Goal: Information Seeking & Learning: Learn about a topic

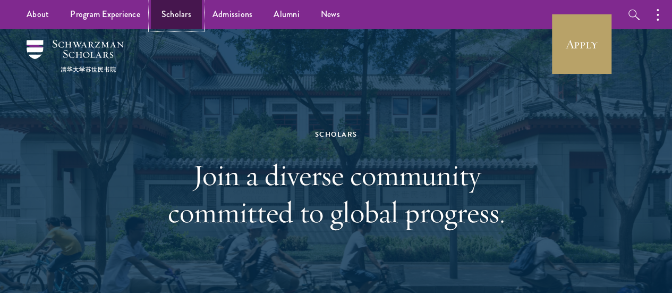
click at [165, 23] on link "Scholars" at bounding box center [176, 14] width 51 height 29
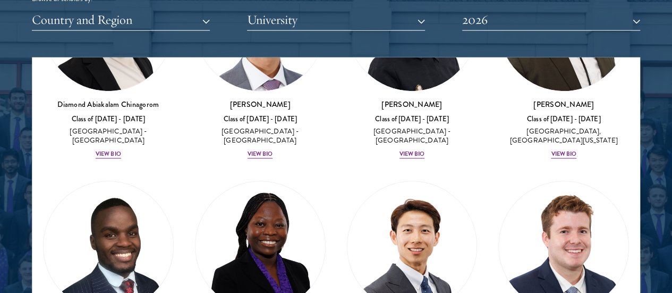
scroll to position [372, 0]
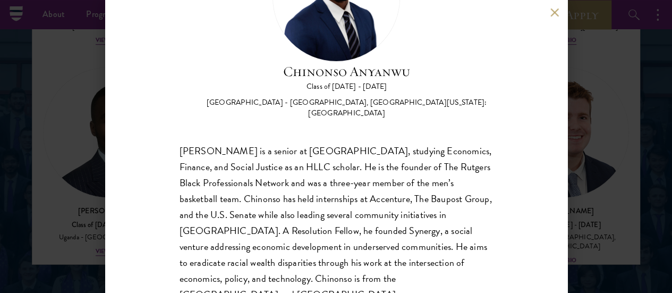
scroll to position [1434, 0]
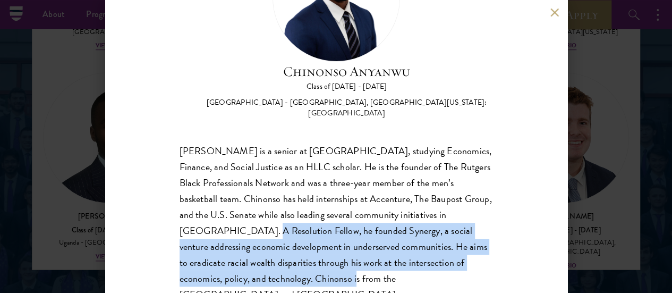
drag, startPoint x: 343, startPoint y: 181, endPoint x: 450, endPoint y: 235, distance: 120.2
click at [450, 235] on div "Chinonso Anyanwu is a senior at Rutgers University-Newark, studying Economics, …" at bounding box center [335, 222] width 313 height 159
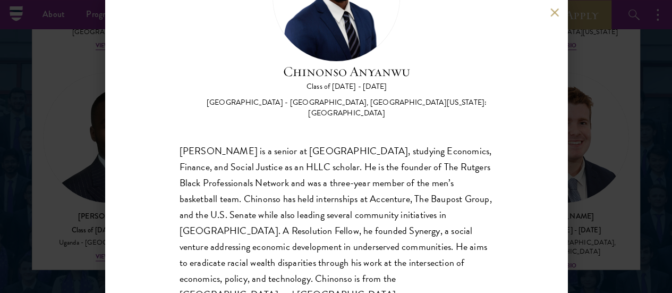
click at [359, 246] on div "Chinonso Anyanwu is a senior at Rutgers University-Newark, studying Economics, …" at bounding box center [335, 222] width 313 height 159
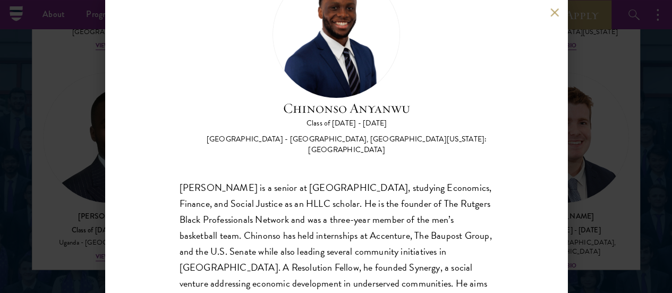
scroll to position [0, 0]
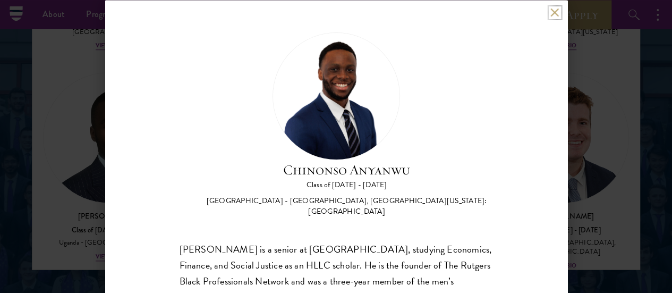
click at [556, 14] on button at bounding box center [554, 12] width 9 height 9
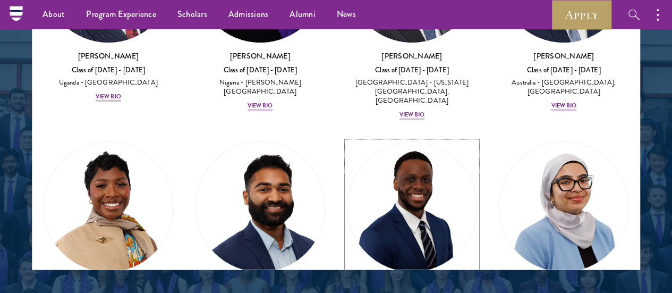
scroll to position [372, 0]
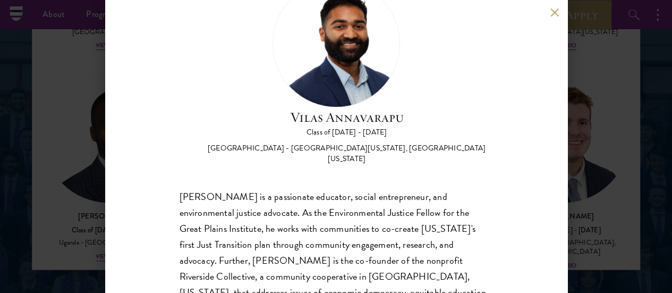
scroll to position [53, 0]
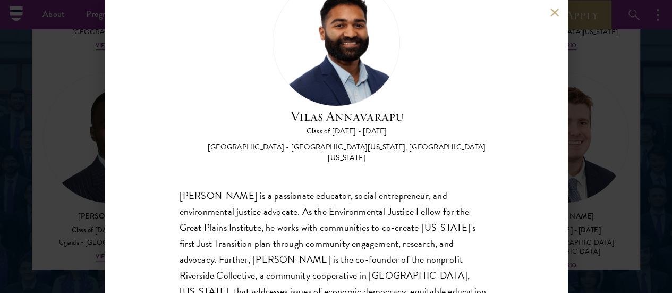
click at [621, 121] on div "Vilas Annavarapu Class of 2025 - 2026 United States of America - University of …" at bounding box center [336, 146] width 672 height 293
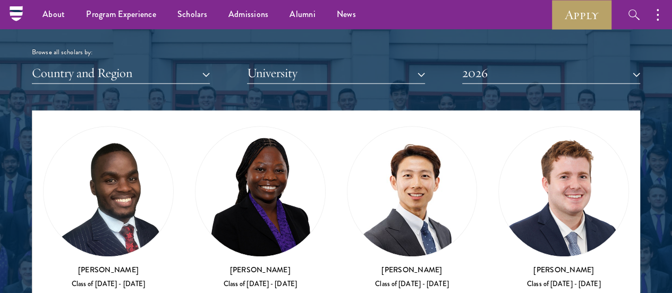
scroll to position [478, 0]
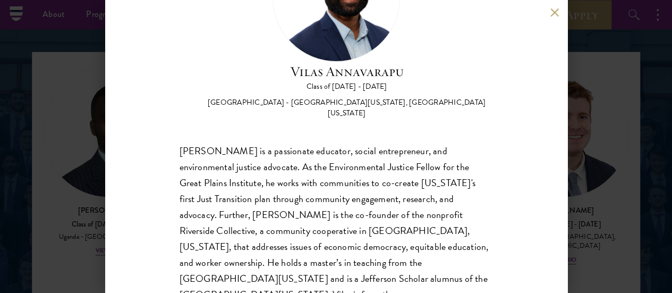
scroll to position [1328, 0]
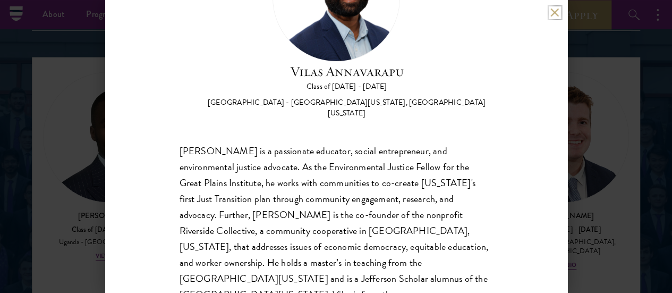
click at [557, 8] on button at bounding box center [554, 12] width 9 height 9
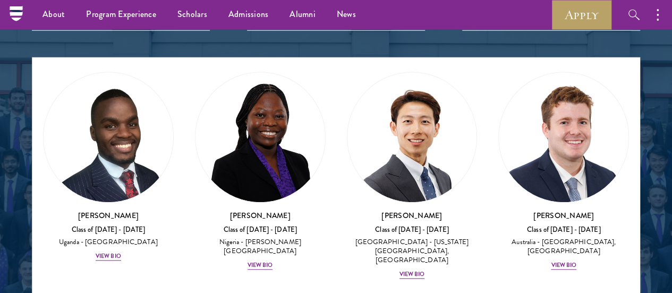
scroll to position [458, 0]
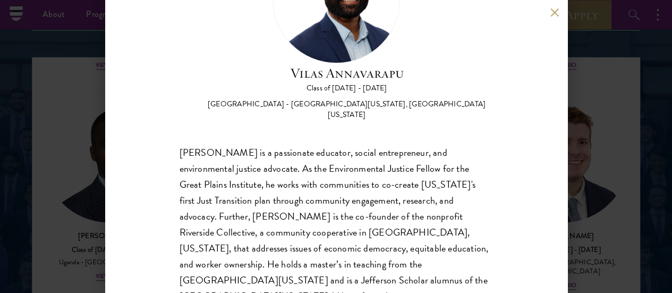
scroll to position [98, 0]
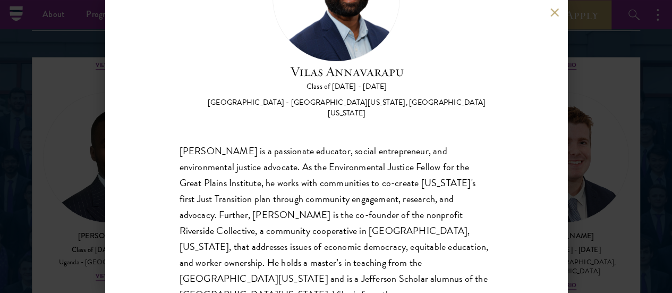
drag, startPoint x: 574, startPoint y: 181, endPoint x: 577, endPoint y: 191, distance: 9.9
click at [575, 182] on div "Vilas Annavarapu Class of 2025 - 2026 United States of America - University of …" at bounding box center [336, 146] width 672 height 293
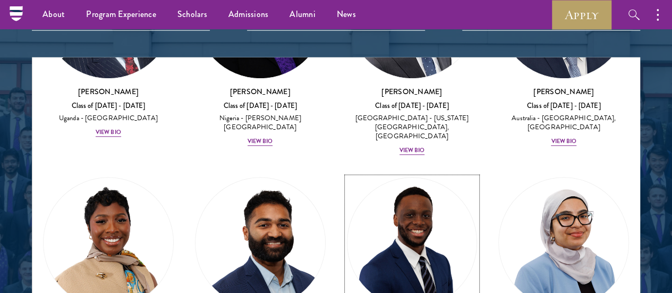
scroll to position [617, 0]
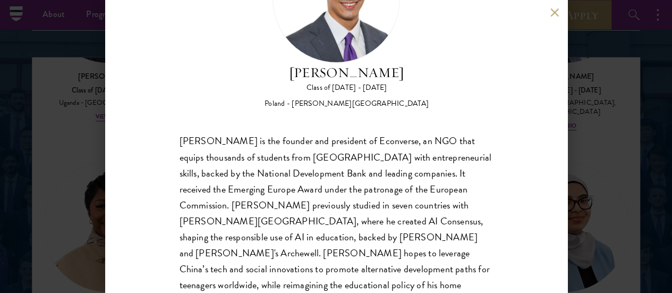
scroll to position [98, 0]
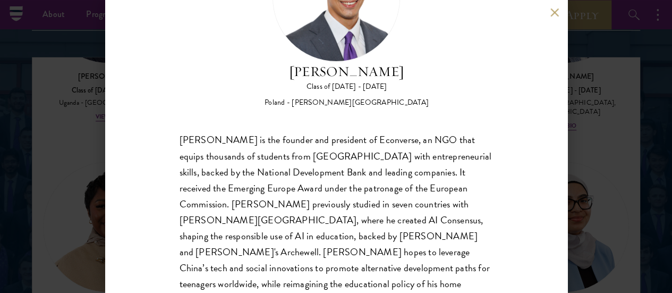
click at [600, 172] on div "Jan Bartkowiak Class of 2025 - 2026 Poland - Minerva University Jan Bartkowiak …" at bounding box center [336, 146] width 672 height 293
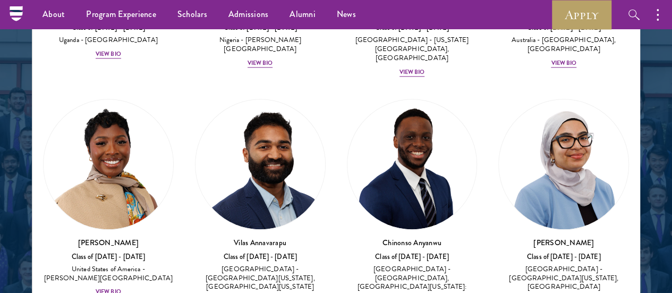
scroll to position [495, 0]
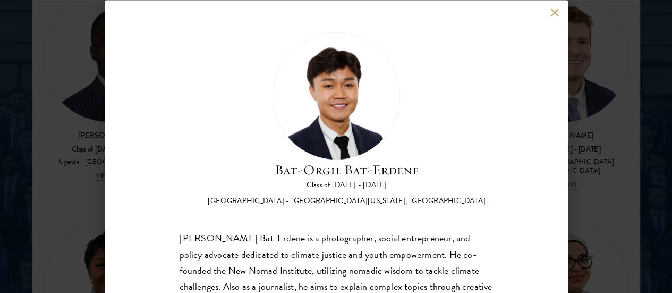
click at [536, 198] on div "Bat-Orgil Bat-Erdene Class of 2025 - 2026 Mongolia - University of Arizona, Uni…" at bounding box center [336, 146] width 462 height 293
click at [601, 192] on div "Bat-Orgil Bat-Erdene Class of 2025 - 2026 Mongolia - University of Arizona, Uni…" at bounding box center [336, 146] width 672 height 293
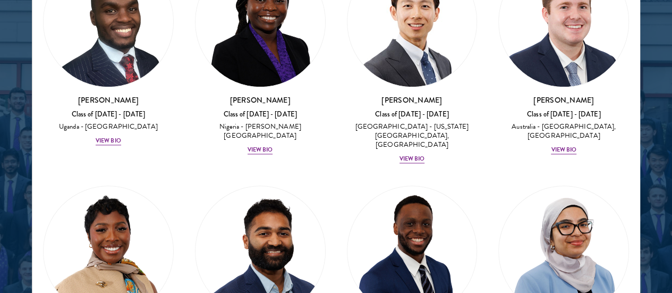
scroll to position [520, 0]
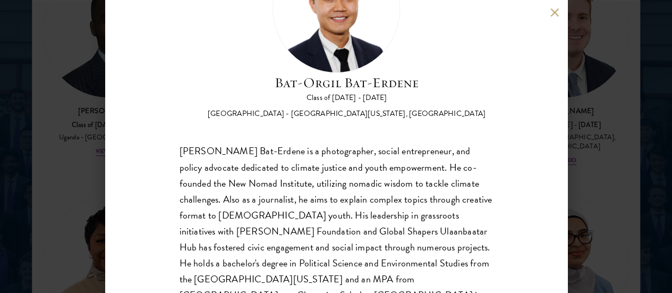
scroll to position [98, 0]
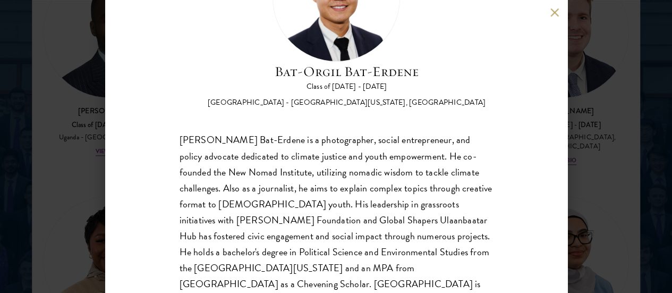
click at [557, 18] on div "Bat-Orgil Bat-Erdene Class of 2025 - 2026 Mongolia - University of Arizona, Uni…" at bounding box center [336, 146] width 462 height 293
click at [545, 16] on div "Bat-Orgil Bat-Erdene Class of 2025 - 2026 Mongolia - University of Arizona, Uni…" at bounding box center [336, 146] width 462 height 293
click at [553, 13] on button at bounding box center [554, 12] width 9 height 9
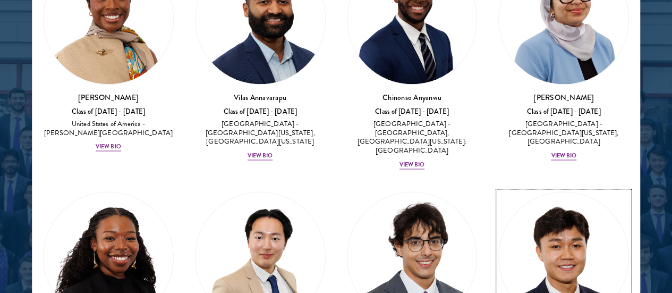
scroll to position [785, 0]
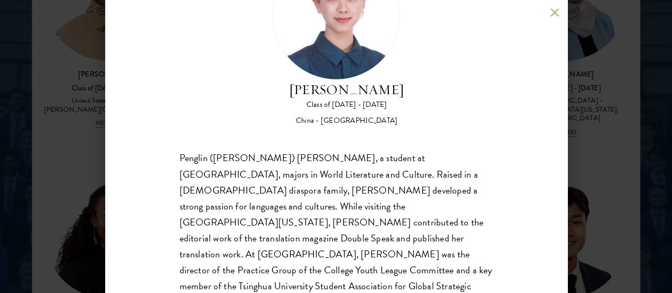
scroll to position [98, 0]
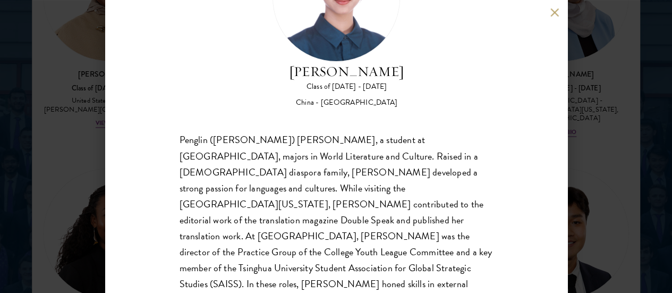
click at [551, 13] on button at bounding box center [554, 12] width 9 height 9
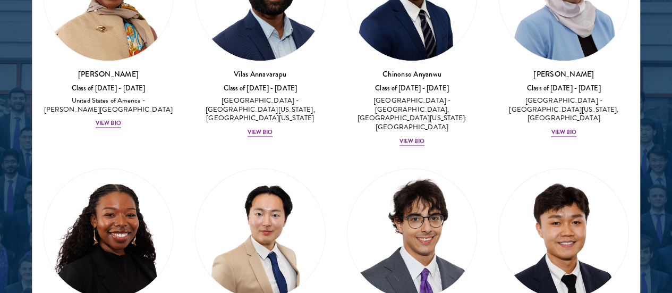
scroll to position [945, 0]
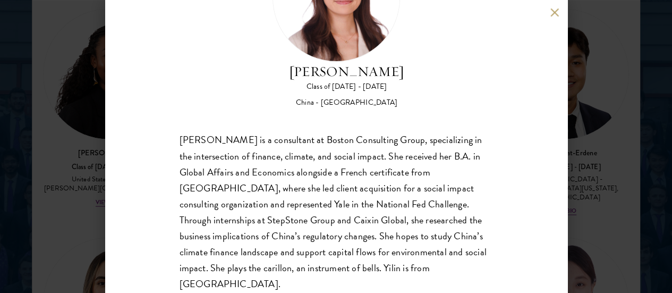
scroll to position [1443, 0]
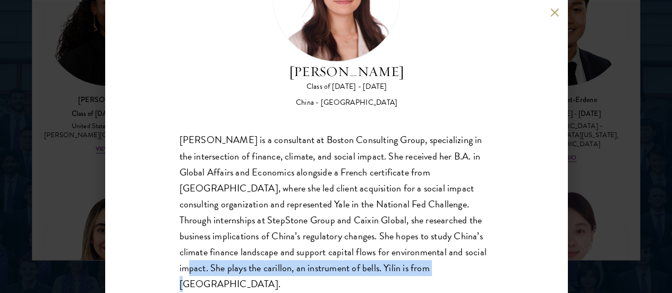
drag, startPoint x: 311, startPoint y: 233, endPoint x: 377, endPoint y: 250, distance: 67.9
click at [377, 250] on div "Yilin Chen is a consultant at Boston Consulting Group, specializing in the inte…" at bounding box center [335, 211] width 313 height 159
click at [405, 234] on div "Yilin Chen is a consultant at Boston Consulting Group, specializing in the inte…" at bounding box center [335, 211] width 313 height 159
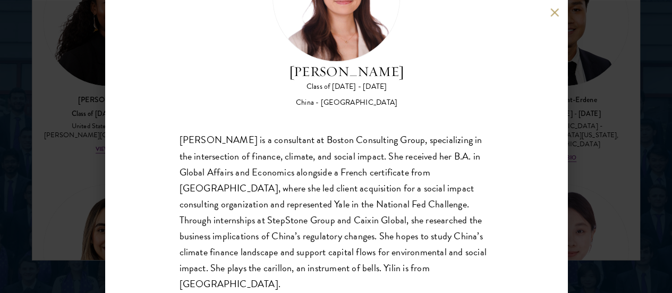
drag, startPoint x: 588, startPoint y: 70, endPoint x: 459, endPoint y: 95, distance: 132.0
click at [589, 70] on div "Yilin Chen Class of 2025 - 2026 China - Yale University Yilin Chen is a consult…" at bounding box center [336, 146] width 672 height 293
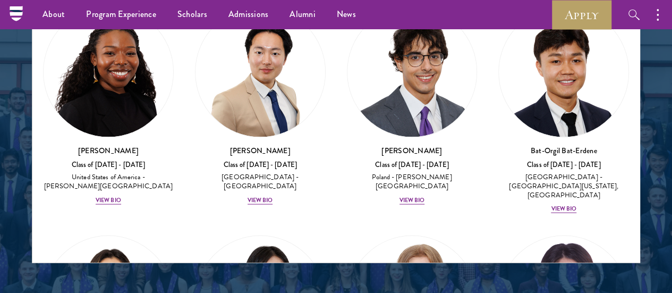
scroll to position [981, 0]
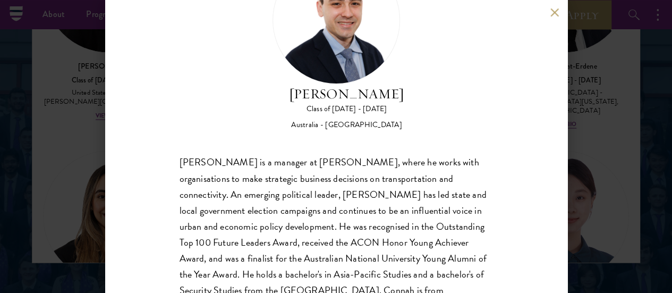
scroll to position [98, 0]
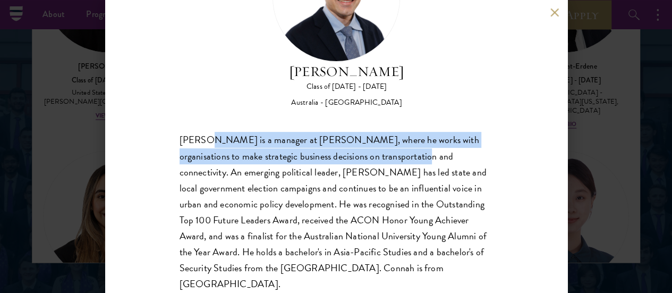
drag, startPoint x: 205, startPoint y: 96, endPoint x: 545, endPoint y: 93, distance: 339.9
click at [455, 132] on div "David Connah is a manager at Oliver Wyman, where he works with organisations to…" at bounding box center [335, 211] width 313 height 159
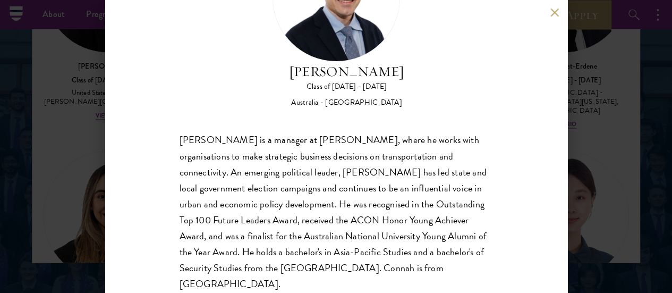
click at [594, 93] on div "David Connah Class of 2025 - 2026 Australia - Australian National University Da…" at bounding box center [336, 146] width 672 height 293
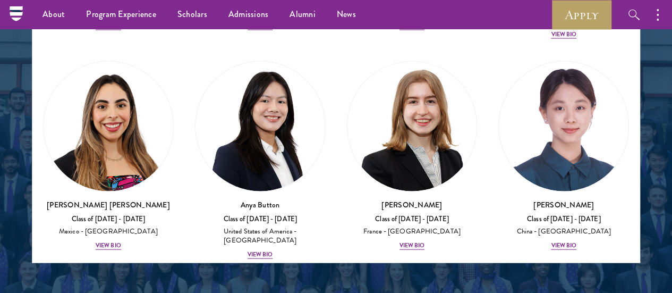
scroll to position [939, 0]
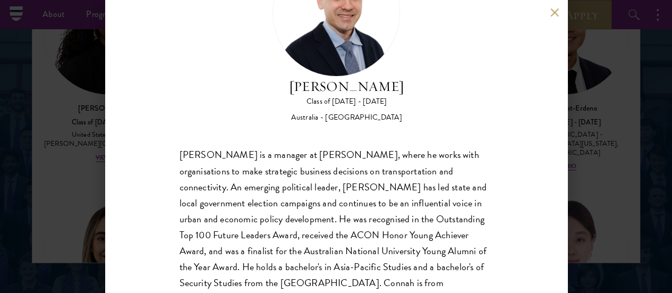
scroll to position [98, 0]
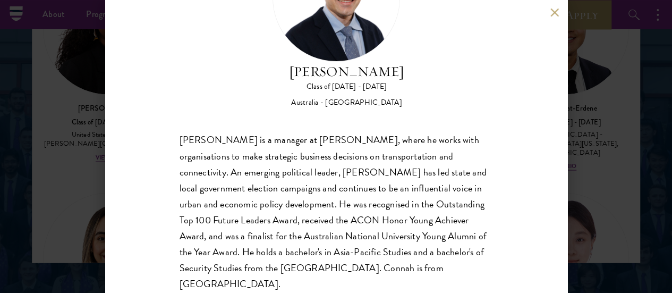
click at [617, 151] on div "David Connah Class of 2025 - 2026 Australia - Australian National University Da…" at bounding box center [336, 146] width 672 height 293
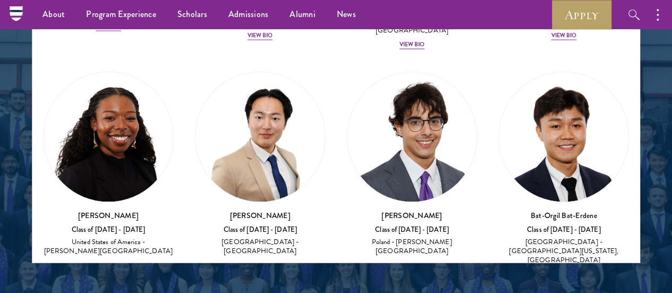
scroll to position [833, 0]
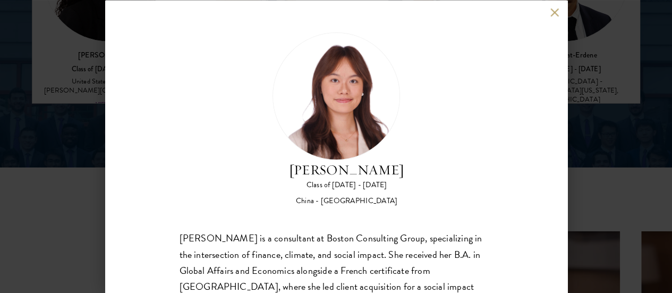
scroll to position [1547, 0]
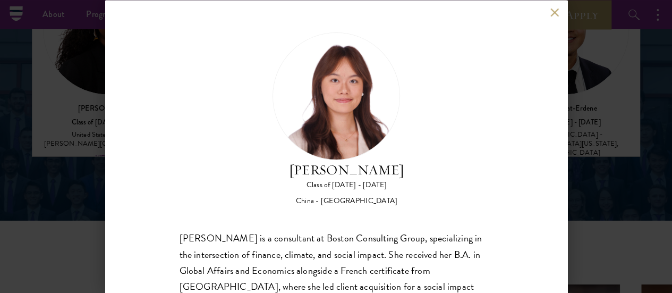
click at [549, 23] on div "Yilin Chen Class of 2025 - 2026 China - Yale University Yilin Chen is a consult…" at bounding box center [336, 146] width 462 height 293
drag, startPoint x: 598, startPoint y: 65, endPoint x: 570, endPoint y: 25, distance: 48.5
click at [596, 65] on div "Yilin Chen Class of 2025 - 2026 China - Yale University Yilin Chen is a consult…" at bounding box center [336, 146] width 672 height 293
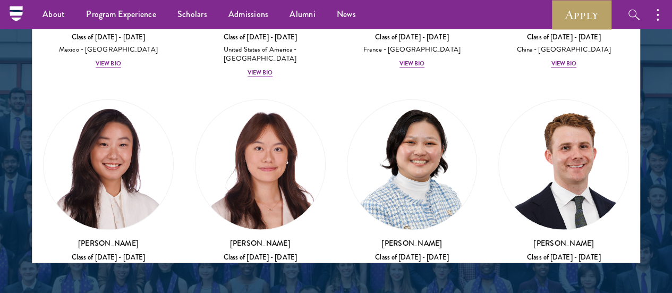
scroll to position [1364, 0]
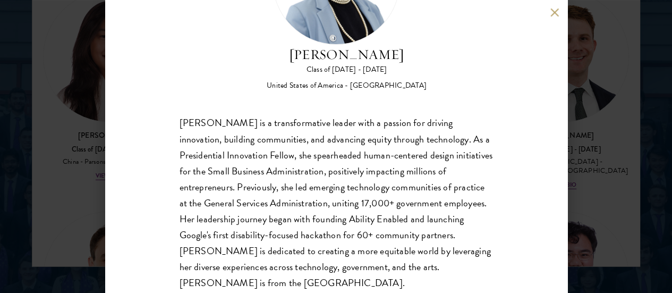
scroll to position [115, 0]
